Goal: Information Seeking & Learning: Learn about a topic

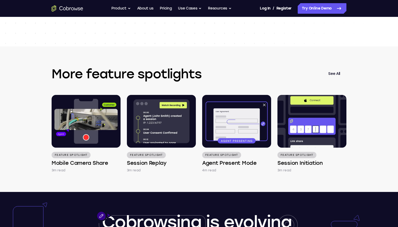
scroll to position [666, 0]
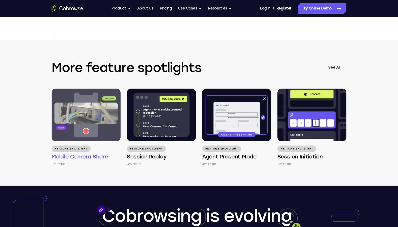
click at [108, 131] on img at bounding box center [86, 115] width 69 height 53
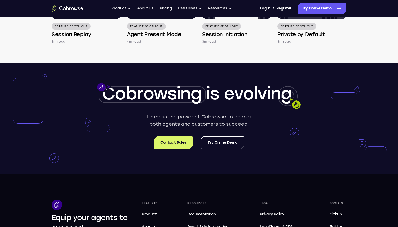
scroll to position [816, 0]
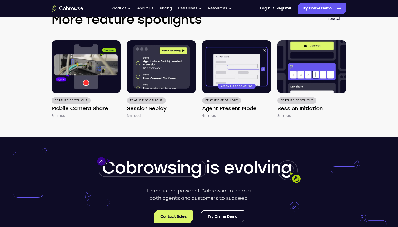
scroll to position [713, 0]
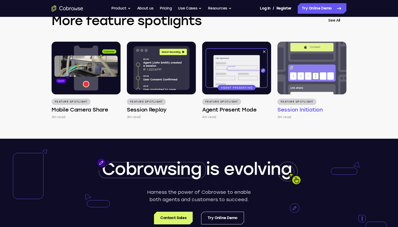
click at [303, 89] on img at bounding box center [312, 68] width 69 height 53
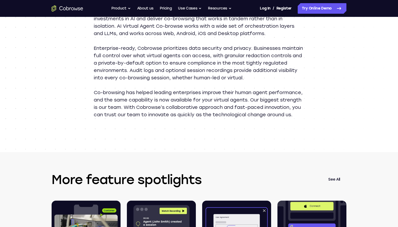
scroll to position [553, 0]
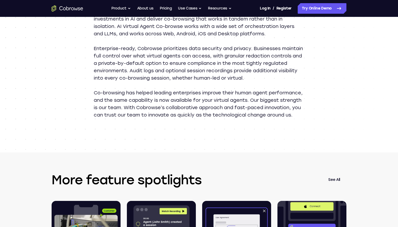
click at [333, 185] on link "See All" at bounding box center [334, 179] width 25 height 13
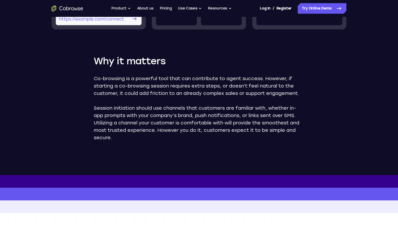
scroll to position [274, 0]
